Goal: Transaction & Acquisition: Purchase product/service

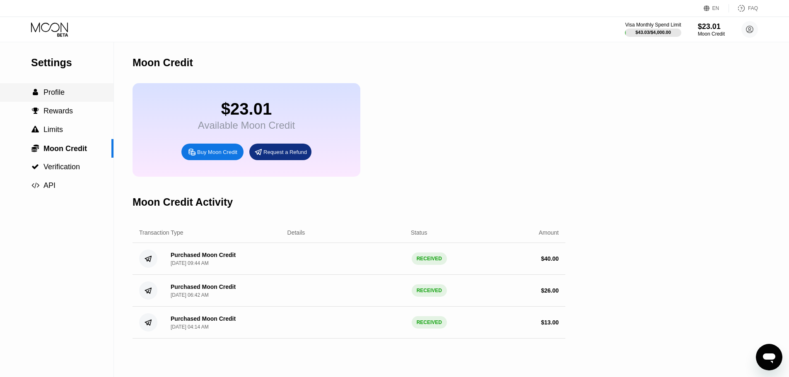
click at [58, 96] on span "Profile" at bounding box center [53, 92] width 21 height 8
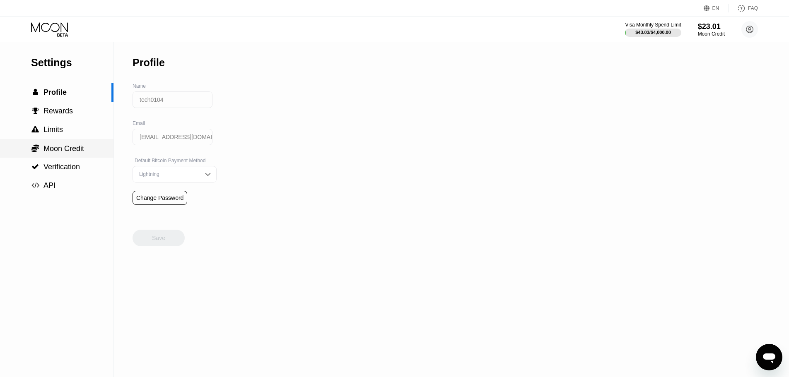
click at [70, 157] on div " Moon Credit" at bounding box center [56, 148] width 113 height 19
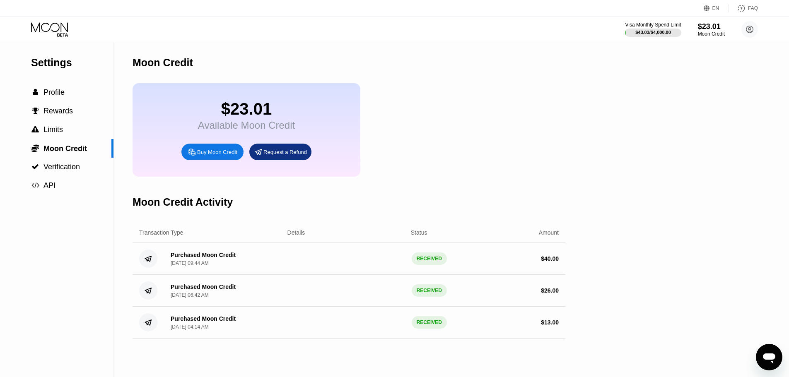
click at [69, 28] on icon at bounding box center [50, 29] width 39 height 14
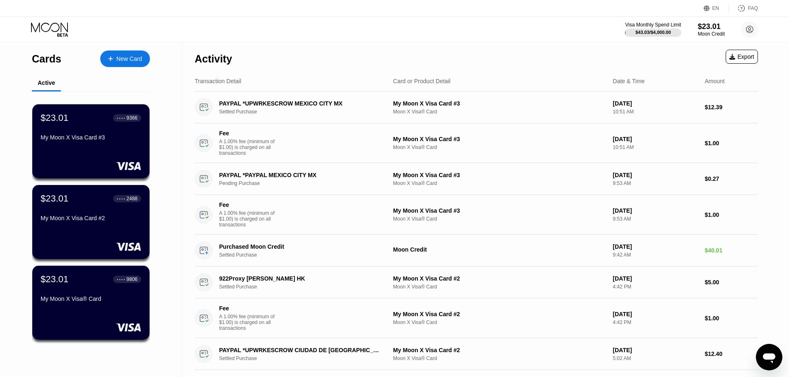
drag, startPoint x: 125, startPoint y: 57, endPoint x: 186, endPoint y: 34, distance: 65.0
click at [125, 57] on div "New Card" at bounding box center [129, 58] width 26 height 7
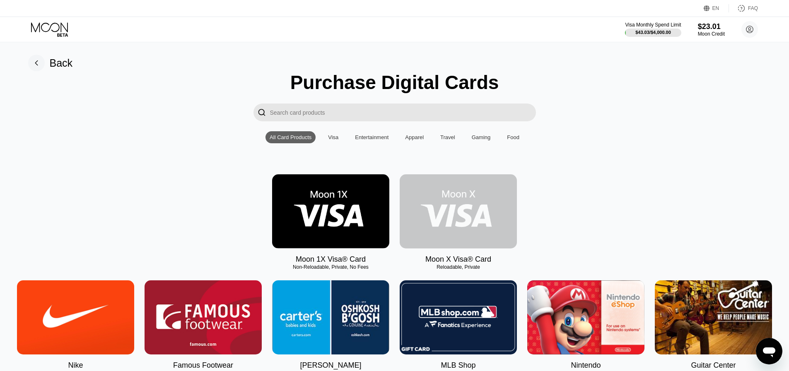
click at [462, 214] on img at bounding box center [458, 211] width 117 height 74
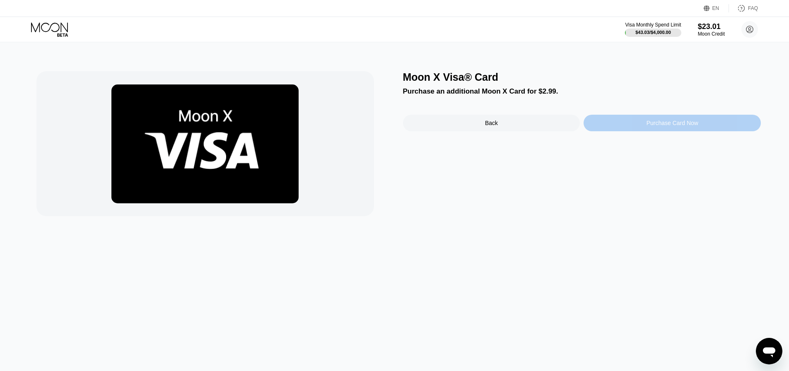
click at [641, 120] on div "Purchase Card Now" at bounding box center [671, 123] width 177 height 17
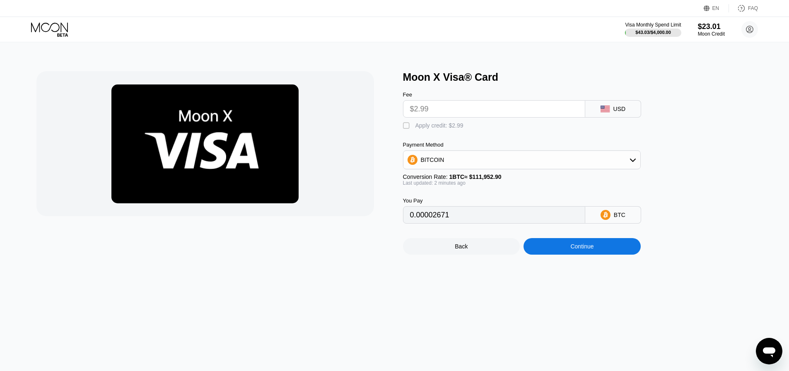
click at [462, 115] on input "$2.99" at bounding box center [494, 109] width 168 height 17
click at [570, 250] on div "Continue" at bounding box center [581, 246] width 23 height 7
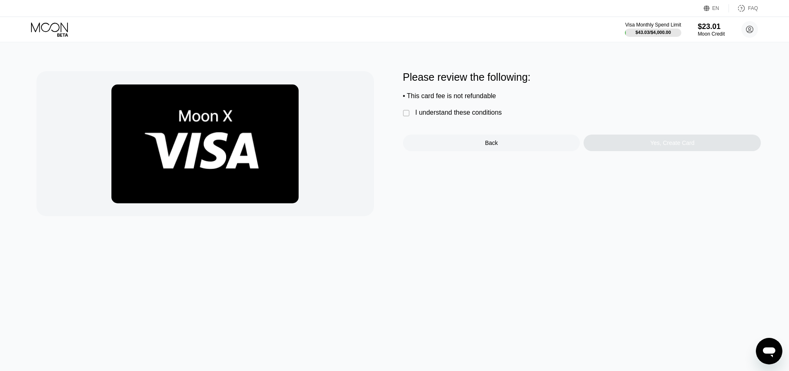
click at [455, 116] on div "I understand these conditions" at bounding box center [458, 112] width 87 height 7
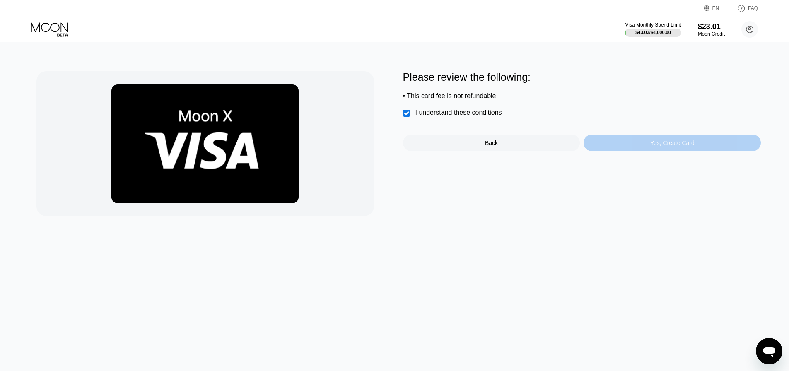
click at [626, 148] on div "Yes, Create Card" at bounding box center [671, 143] width 177 height 17
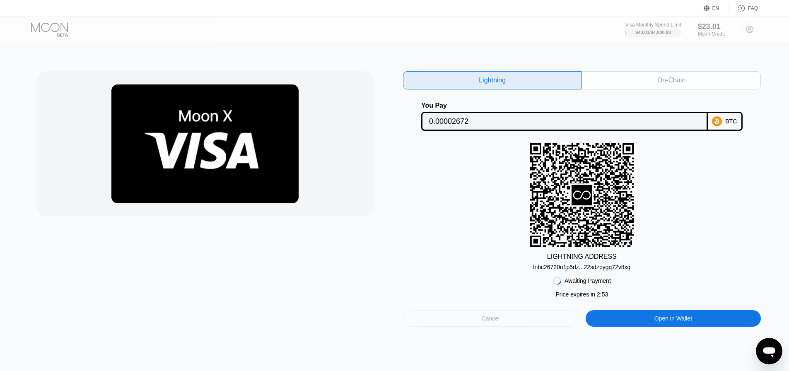
click at [471, 318] on div "Cancel" at bounding box center [491, 318] width 176 height 17
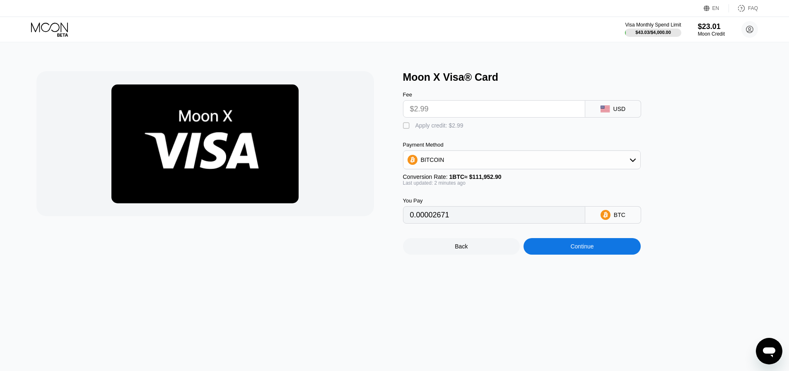
click at [404, 130] on div "" at bounding box center [407, 126] width 8 height 8
type input "0"
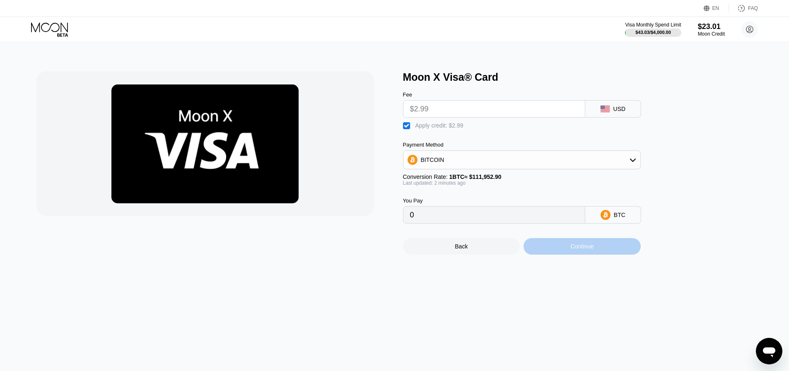
click at [585, 250] on div "Continue" at bounding box center [581, 246] width 23 height 7
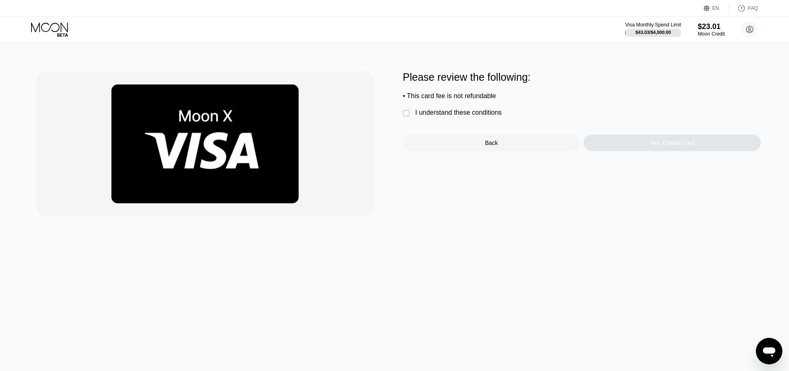
click at [468, 115] on div "I understand these conditions" at bounding box center [458, 112] width 87 height 7
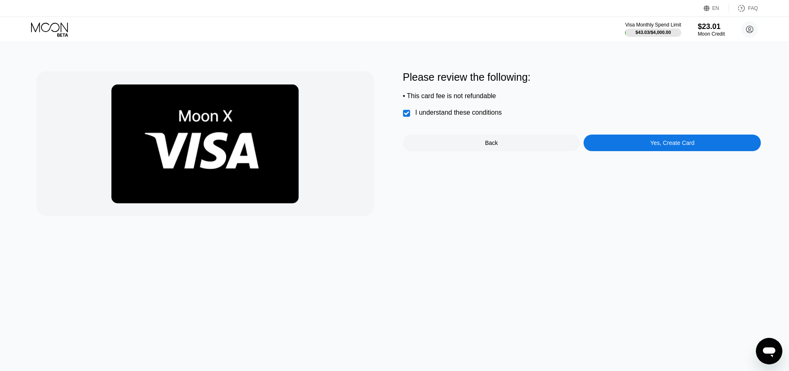
click at [641, 151] on div "Yes, Create Card" at bounding box center [671, 143] width 177 height 17
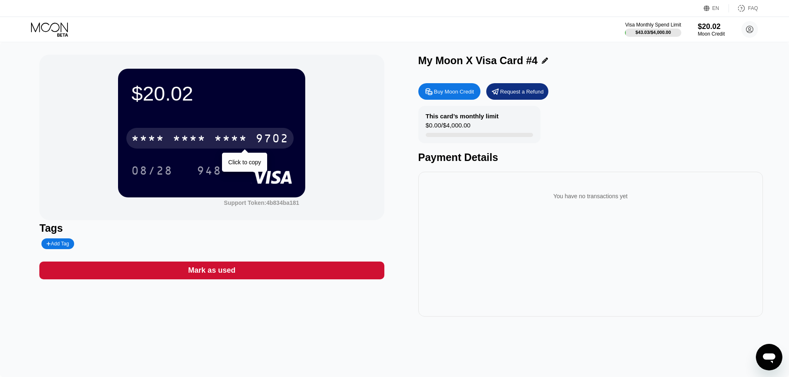
click at [236, 149] on div "* * * * * * * * * * * * 9702" at bounding box center [209, 138] width 167 height 21
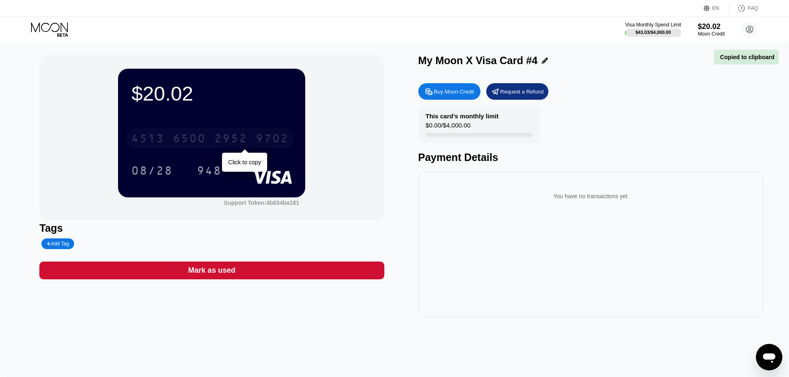
click at [213, 140] on div "[CREDIT_CARD_NUMBER]" at bounding box center [209, 138] width 167 height 21
click at [169, 140] on div "* * * * * * * * * * * * 9702" at bounding box center [209, 138] width 167 height 21
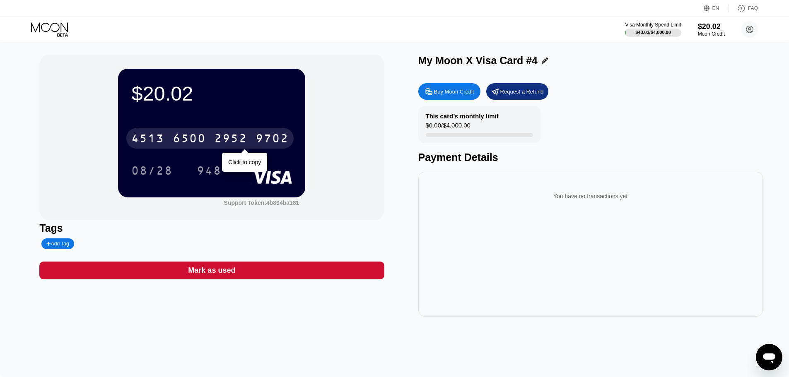
click at [250, 143] on div "[CREDIT_CARD_NUMBER]" at bounding box center [209, 138] width 167 height 21
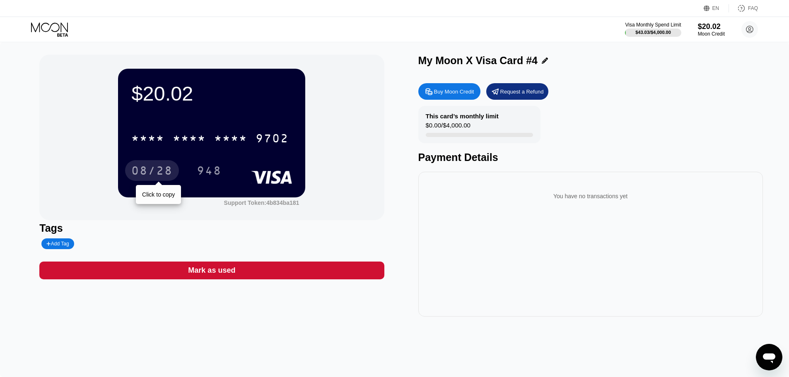
click at [177, 170] on div "08/28" at bounding box center [152, 170] width 54 height 21
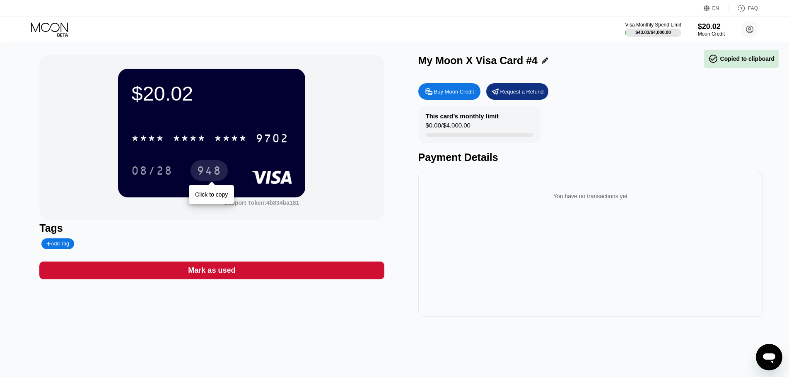
drag, startPoint x: 200, startPoint y: 171, endPoint x: 161, endPoint y: 176, distance: 39.3
click at [200, 171] on div "948" at bounding box center [209, 171] width 25 height 13
